Goal: Transaction & Acquisition: Purchase product/service

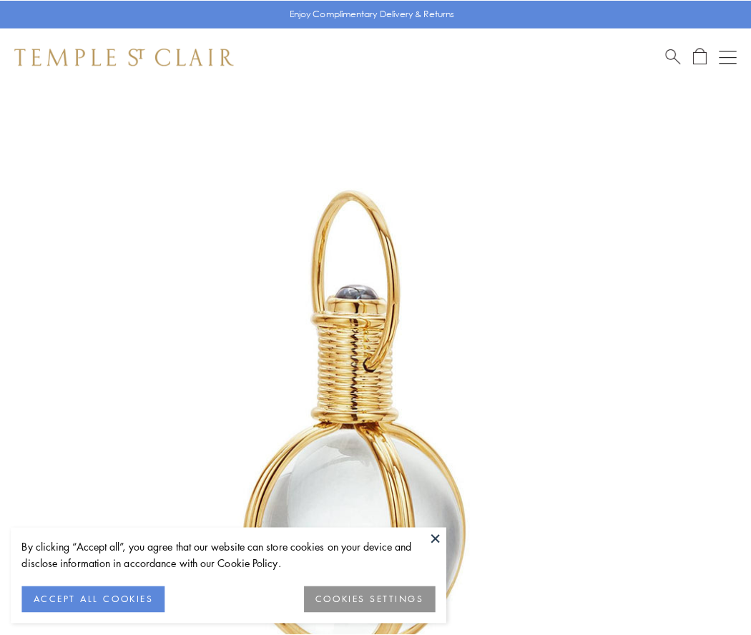
scroll to position [373, 0]
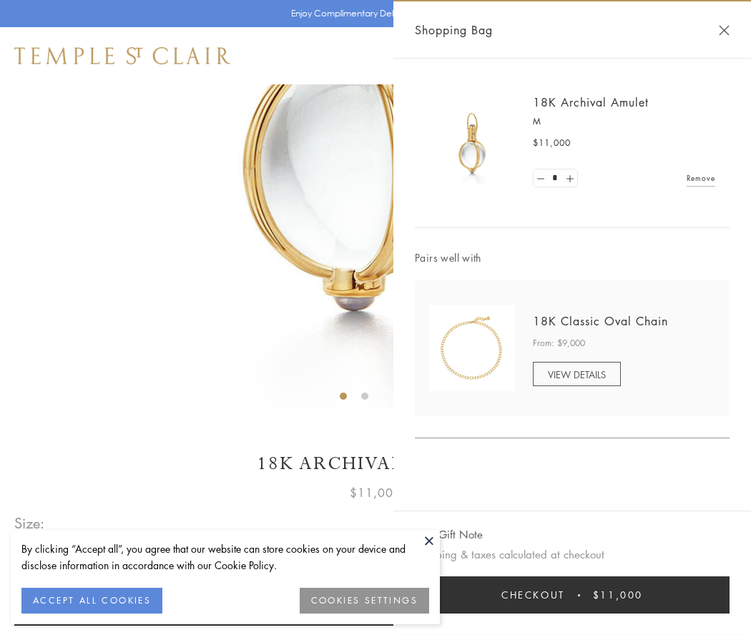
click at [572, 595] on button "Checkout $11,000" at bounding box center [572, 595] width 315 height 37
